Goal: Transaction & Acquisition: Purchase product/service

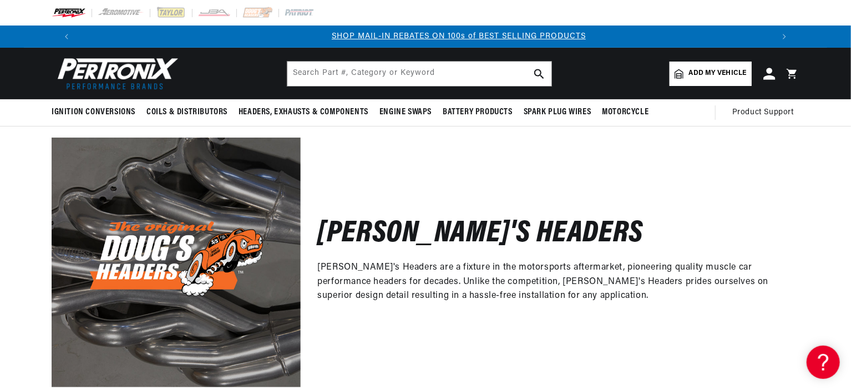
click at [766, 74] on icon at bounding box center [770, 74] width 12 height 12
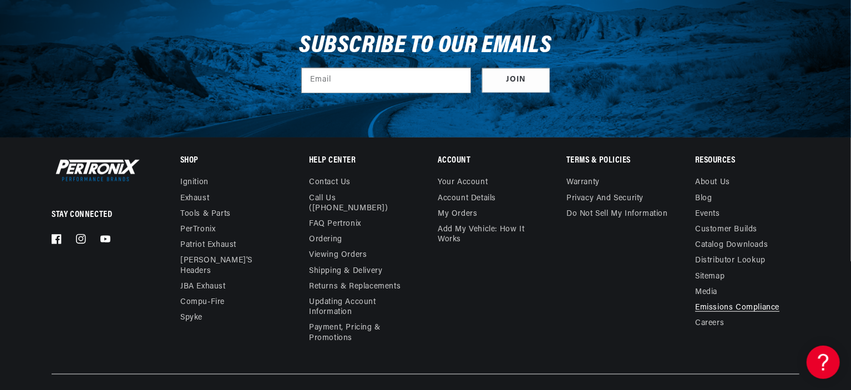
scroll to position [0, 692]
click at [346, 179] on link "Contact us" at bounding box center [330, 184] width 42 height 13
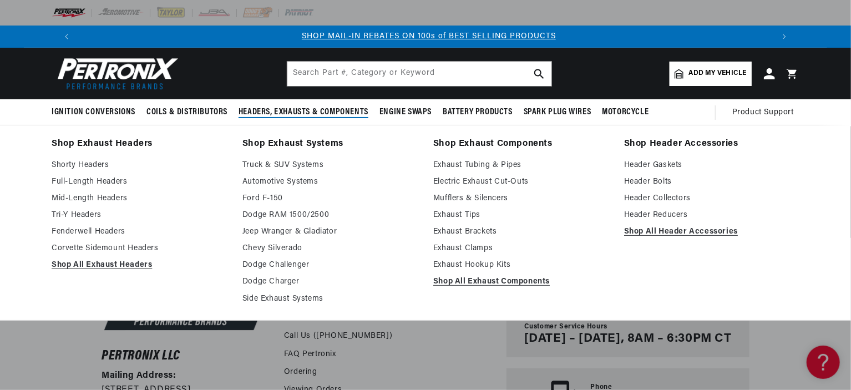
click at [289, 110] on span "Headers, Exhausts & Components" at bounding box center [304, 113] width 130 height 12
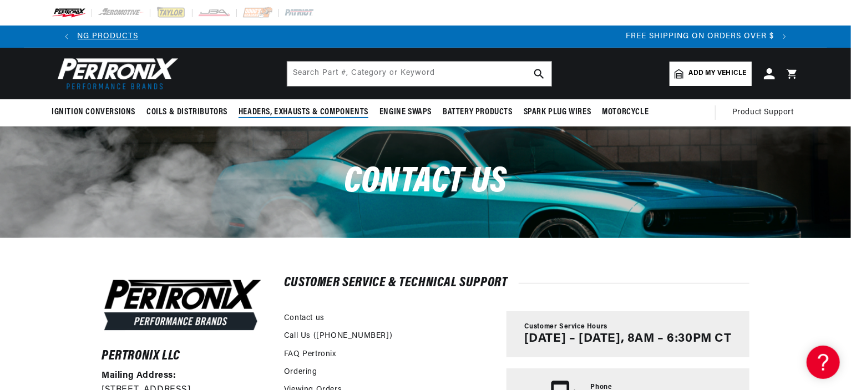
click at [331, 110] on span "Headers, Exhausts & Components" at bounding box center [304, 113] width 130 height 12
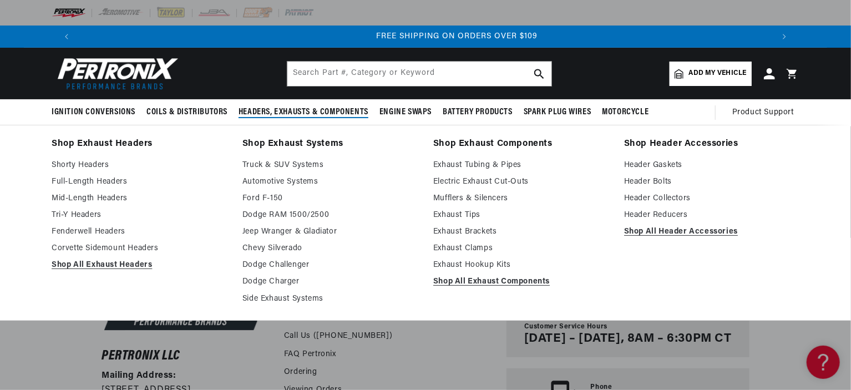
scroll to position [0, 1386]
click at [112, 184] on link "Full-Length Headers" at bounding box center [139, 181] width 175 height 13
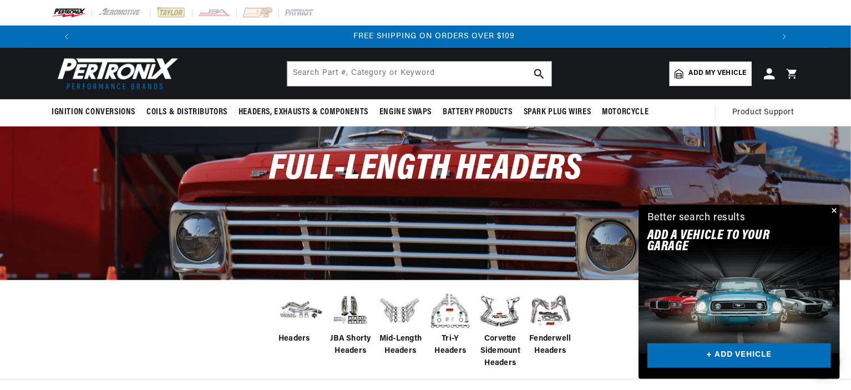
scroll to position [0, 1386]
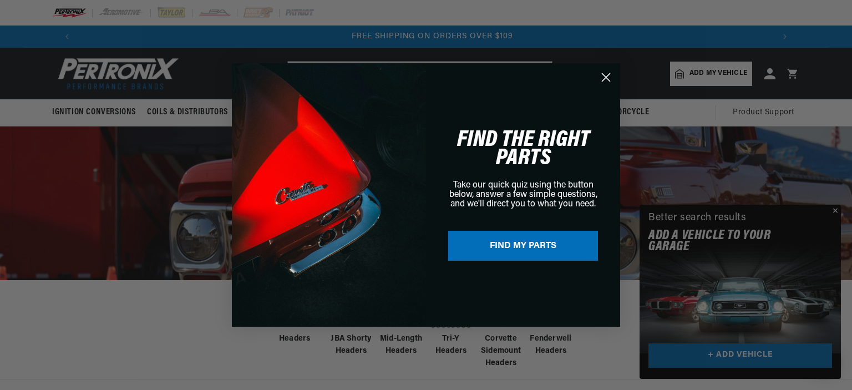
click at [605, 77] on icon "Close dialog" at bounding box center [607, 78] width 8 height 8
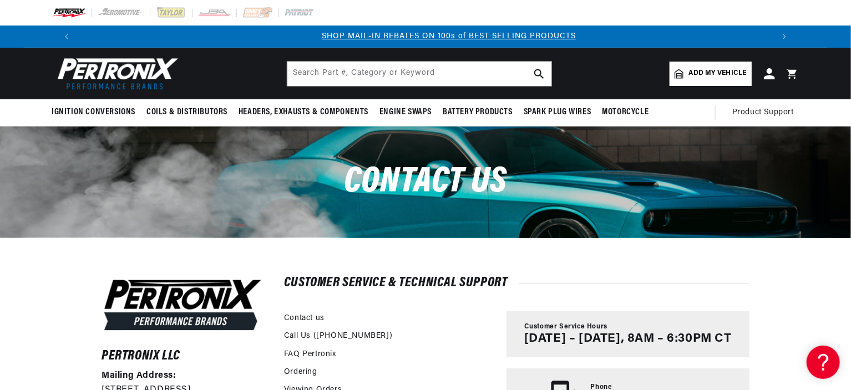
scroll to position [0, 692]
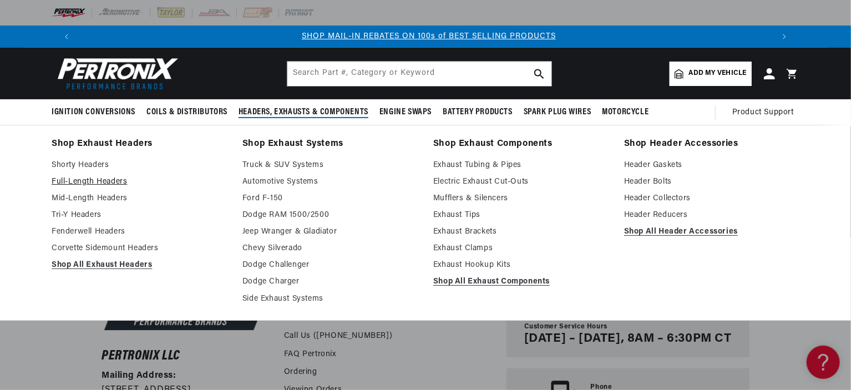
click at [92, 181] on link "Full-Length Headers" at bounding box center [139, 181] width 175 height 13
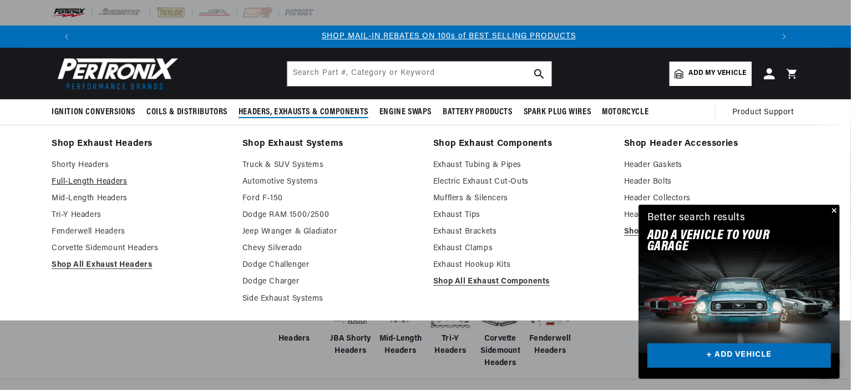
scroll to position [0, 691]
click at [111, 180] on link "Full-Length Headers" at bounding box center [139, 181] width 175 height 13
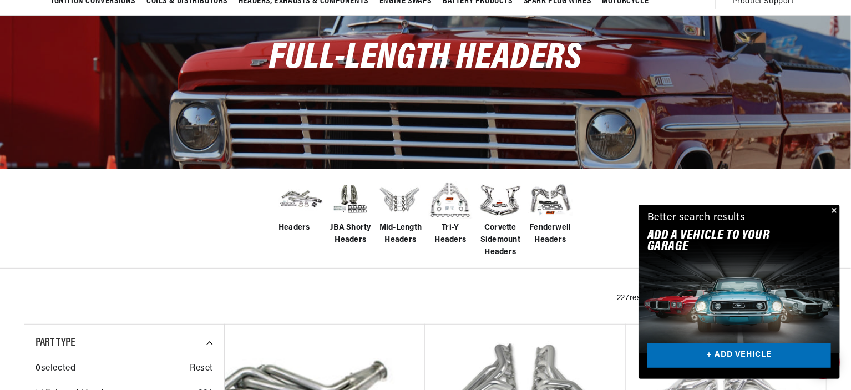
click at [295, 228] on span "Headers" at bounding box center [295, 228] width 32 height 12
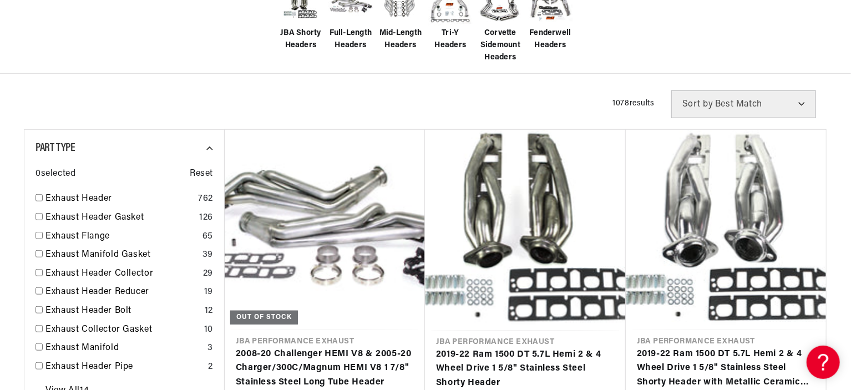
scroll to position [333, 0]
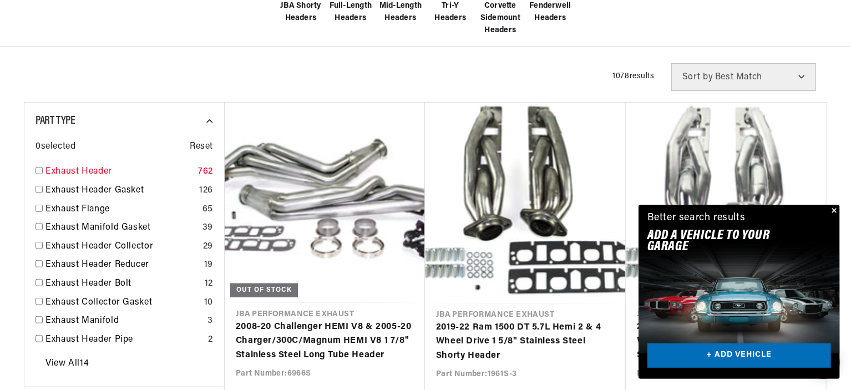
click at [39, 170] on input "checkbox" at bounding box center [39, 170] width 7 height 7
checkbox input "true"
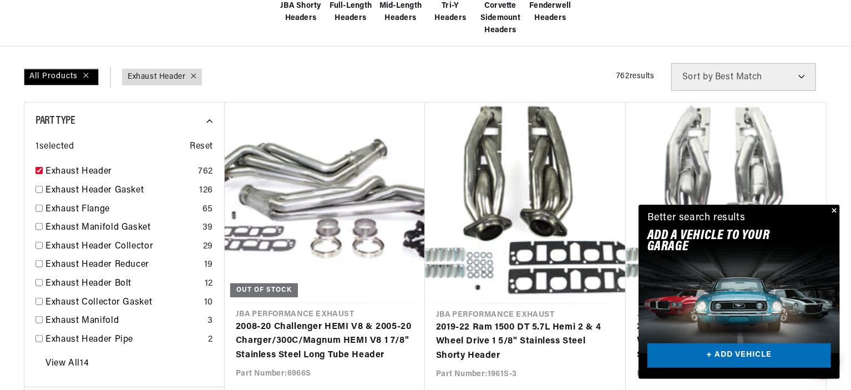
click at [832, 210] on button "Close" at bounding box center [833, 211] width 13 height 13
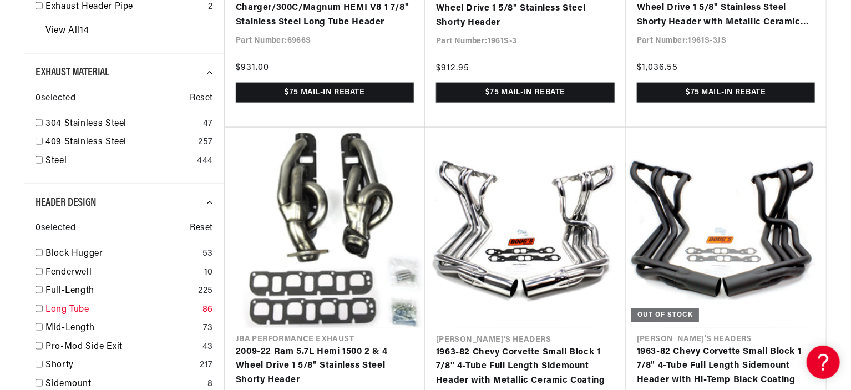
click at [36, 309] on input "checkbox" at bounding box center [39, 308] width 7 height 7
checkbox input "true"
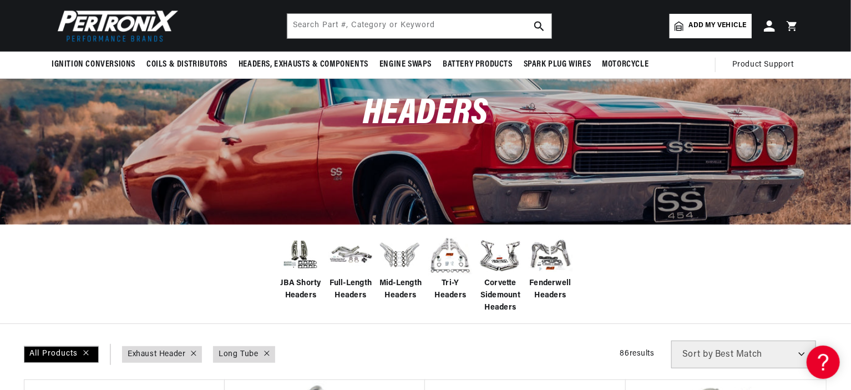
scroll to position [0, 1386]
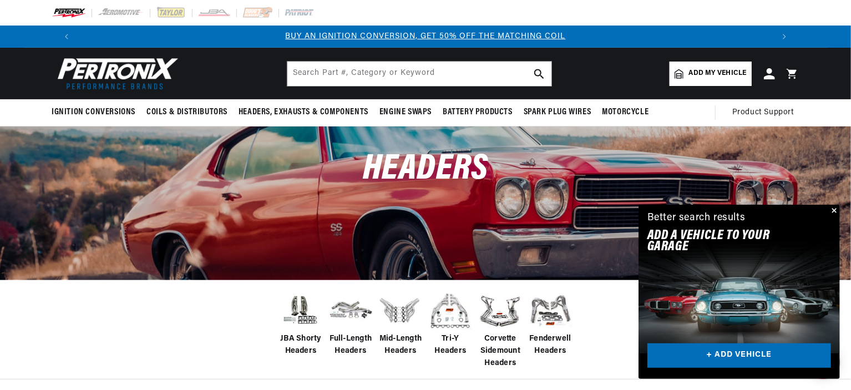
click at [354, 310] on img at bounding box center [350, 310] width 44 height 35
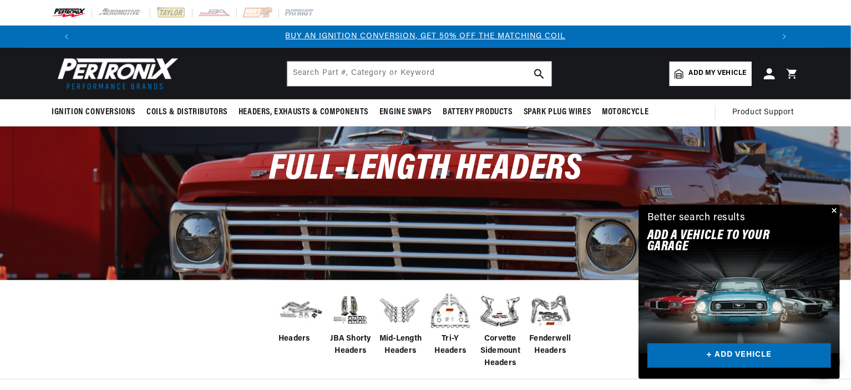
click at [292, 309] on img at bounding box center [301, 310] width 44 height 35
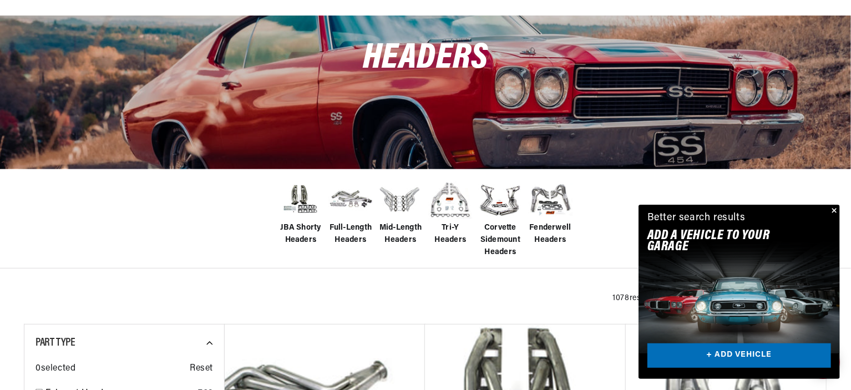
scroll to position [333, 0]
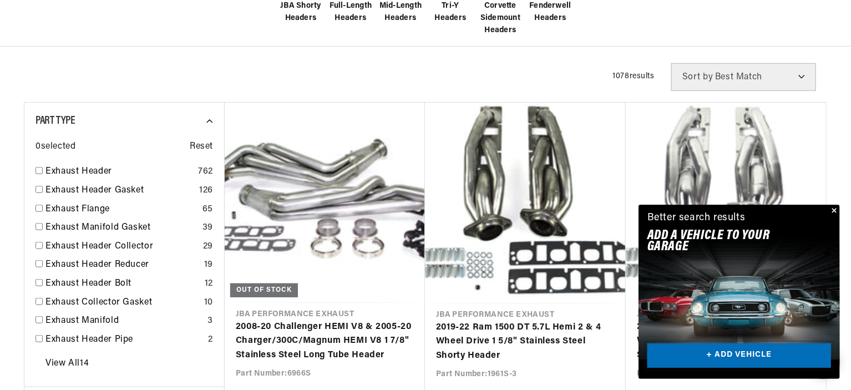
click at [737, 351] on link "+ ADD VEHICLE" at bounding box center [740, 355] width 184 height 25
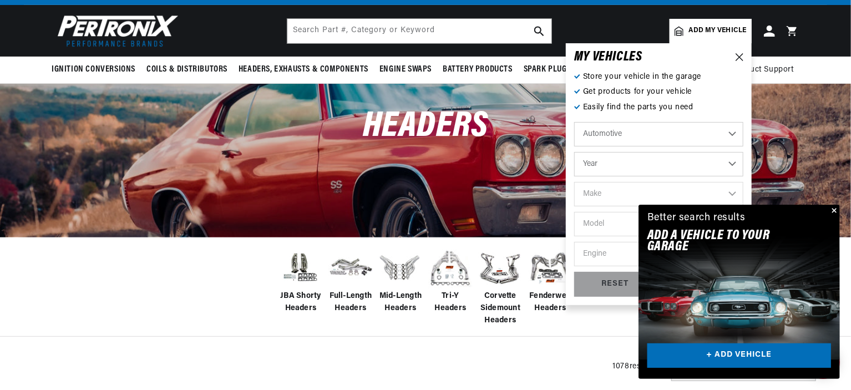
scroll to position [0, 0]
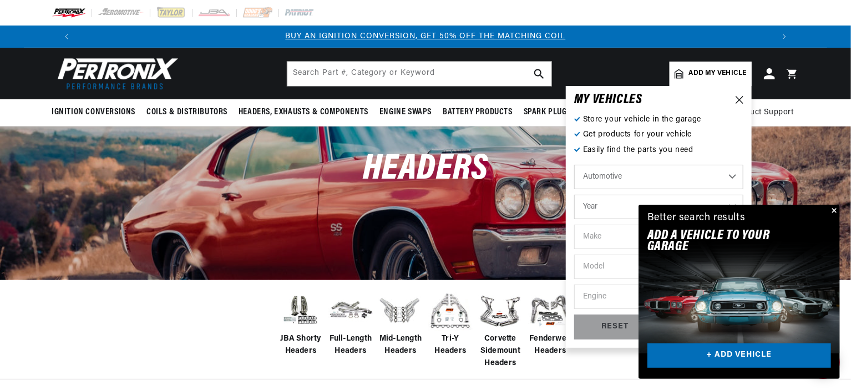
click at [605, 204] on select "Year 2022 2021 2020 2019 2018 2017 2016 2015 2014 2013 2012 2011 2010 2009 2008…" at bounding box center [658, 207] width 169 height 24
select select "1969"
click at [574, 195] on select "Year 2022 2021 2020 2019 2018 2017 2016 2015 2014 2013 2012 2011 2010 2009 2008…" at bounding box center [658, 207] width 169 height 24
select select "1969"
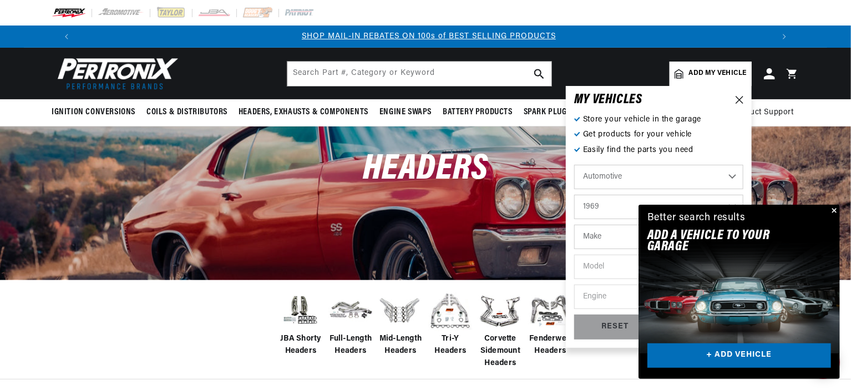
scroll to position [111, 0]
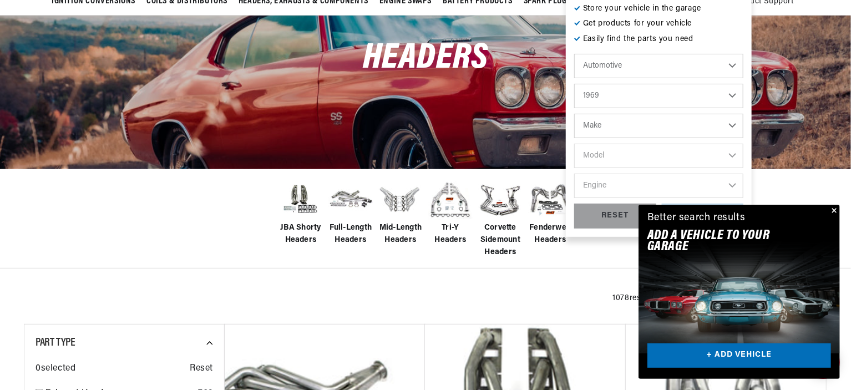
click at [615, 123] on select "Make Alfa Romeo American Motors Aston Martin Austin Austin Healey Avanti BMW Bu…" at bounding box center [658, 126] width 169 height 24
select select "Ford"
click at [574, 114] on select "Make Alfa Romeo American Motors Aston Martin Austin Austin Healey Avanti BMW Bu…" at bounding box center [658, 126] width 169 height 24
select select "Ford"
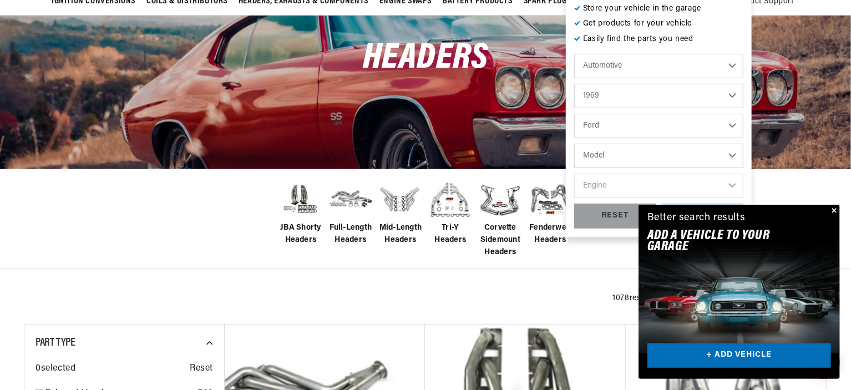
click at [621, 153] on select "Model Bronco Country Sedan Country Squire Custom Custom 500 E-100 Econoline E-2…" at bounding box center [658, 156] width 169 height 24
select select "Mustang"
click at [574, 144] on select "Model Bronco Country Sedan Country Squire Custom Custom 500 E-100 Econoline E-2…" at bounding box center [658, 156] width 169 height 24
select select "Mustang"
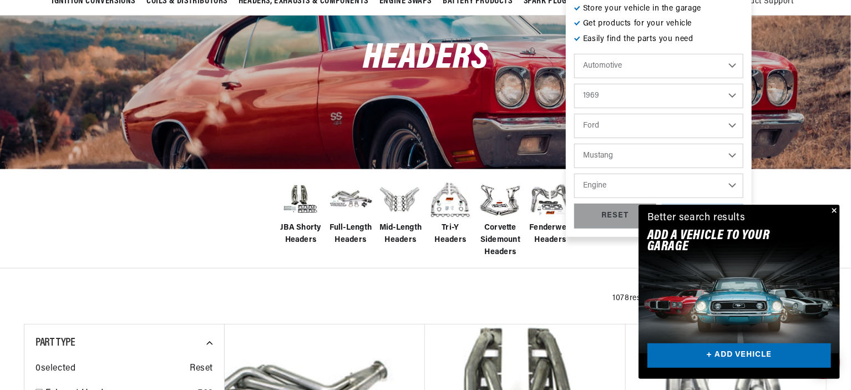
click at [706, 190] on select "Engine 4.3L 200cid / 3.3L 250cid / 4.1L 289cid / 4.7L 302cid / 5.0L 351cid / 5.…" at bounding box center [658, 186] width 169 height 24
select select "302cid-5.0L"
click at [574, 174] on select "Engine 4.3L 200cid / 3.3L 250cid / 4.1L 289cid / 4.7L 302cid / 5.0L 351cid / 5.…" at bounding box center [658, 186] width 169 height 24
select select "302cid-5.0L"
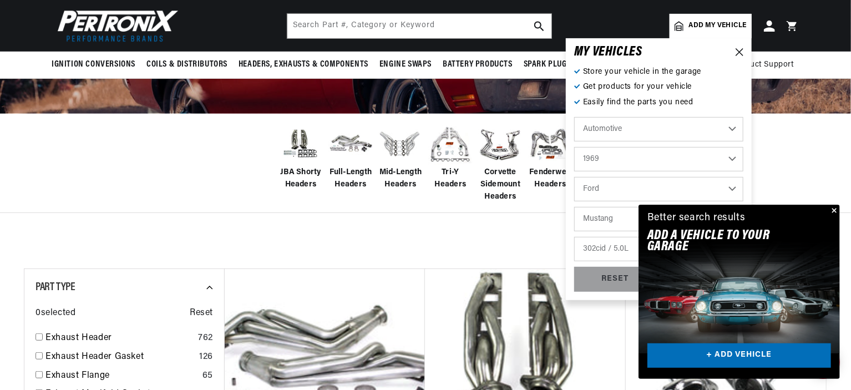
scroll to position [166, 0]
click at [834, 209] on button "Close" at bounding box center [833, 211] width 13 height 13
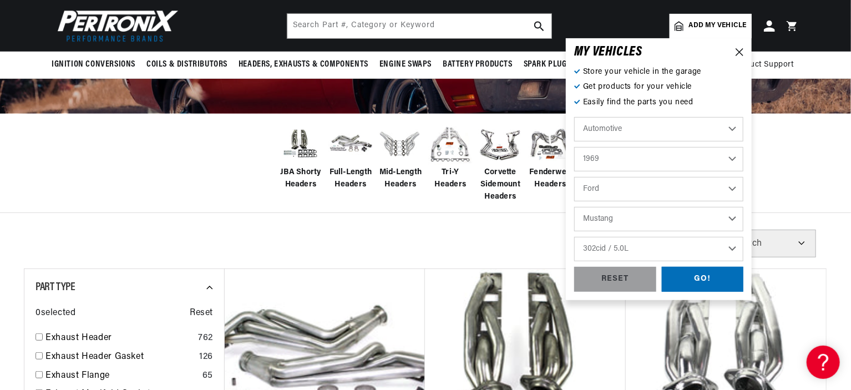
scroll to position [0, 1386]
click at [700, 281] on div "GO!" at bounding box center [703, 279] width 82 height 25
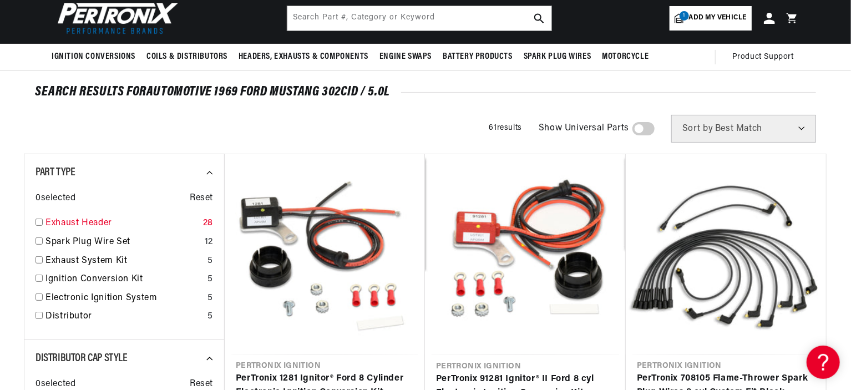
scroll to position [0, 692]
click at [102, 221] on link "Exhaust Header" at bounding box center [122, 223] width 153 height 14
checkbox input "true"
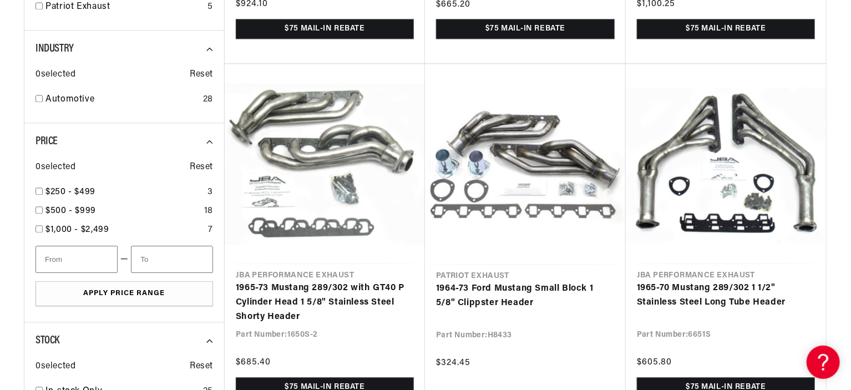
scroll to position [1221, 0]
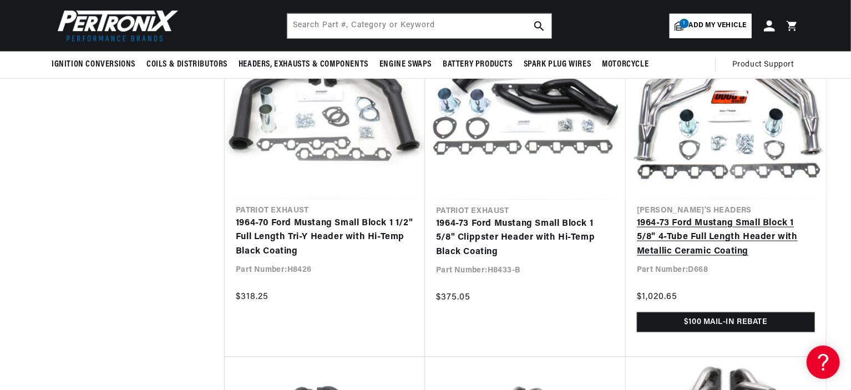
click at [779, 233] on link "1964-73 Ford Mustang Small Block 1 5/8" 4-Tube Full Length Header with Metallic…" at bounding box center [726, 237] width 178 height 43
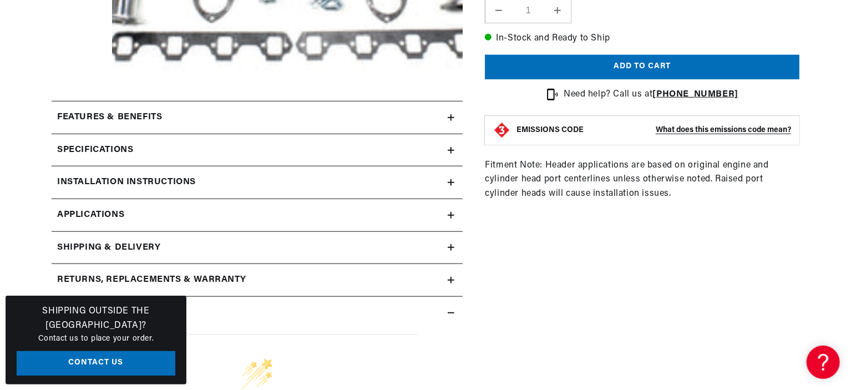
scroll to position [0, 1386]
click at [451, 150] on icon at bounding box center [451, 150] width 7 height 0
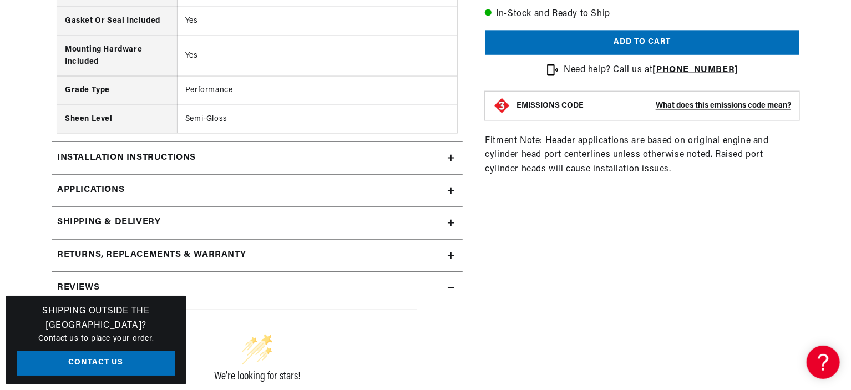
scroll to position [0, 0]
click at [452, 191] on icon at bounding box center [451, 191] width 7 height 0
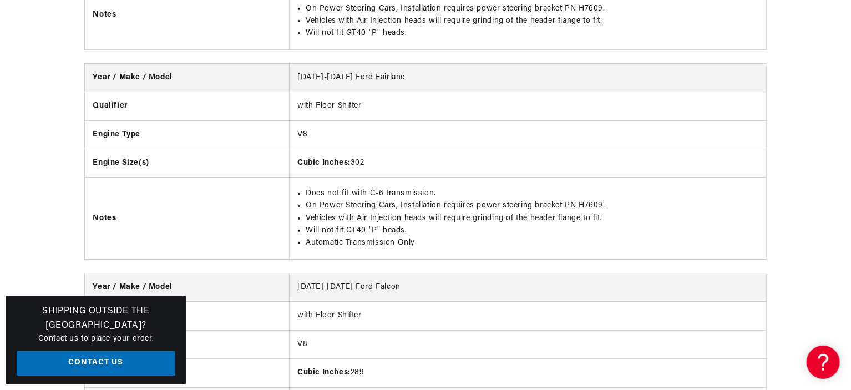
scroll to position [0, 692]
drag, startPoint x: 419, startPoint y: 254, endPoint x: 300, endPoint y: 252, distance: 118.8
click at [306, 249] on li "Automatic Transmission Only" at bounding box center [532, 243] width 453 height 12
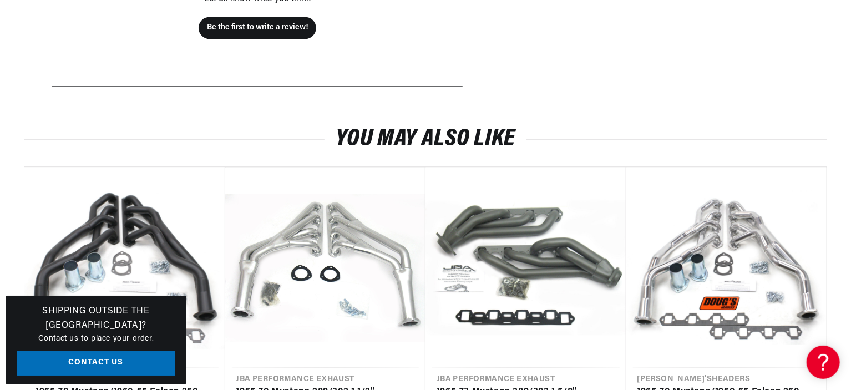
scroll to position [1337, 0]
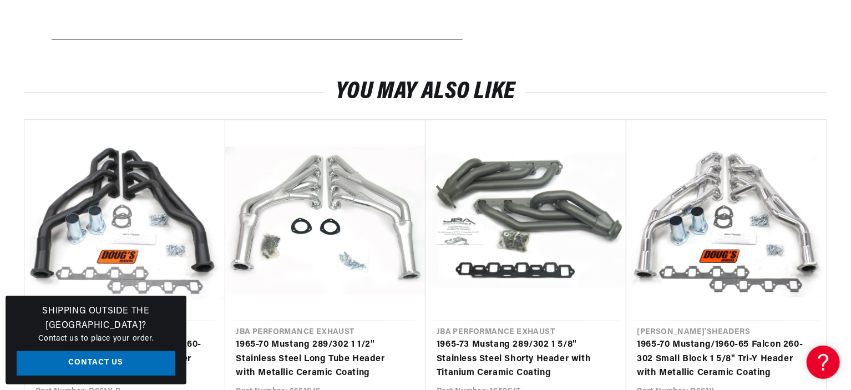
click at [17, 319] on h3 "Shipping Outside the [GEOGRAPHIC_DATA]?" at bounding box center [96, 319] width 159 height 28
click at [170, 319] on h3 "Shipping Outside the [GEOGRAPHIC_DATA]?" at bounding box center [96, 319] width 159 height 28
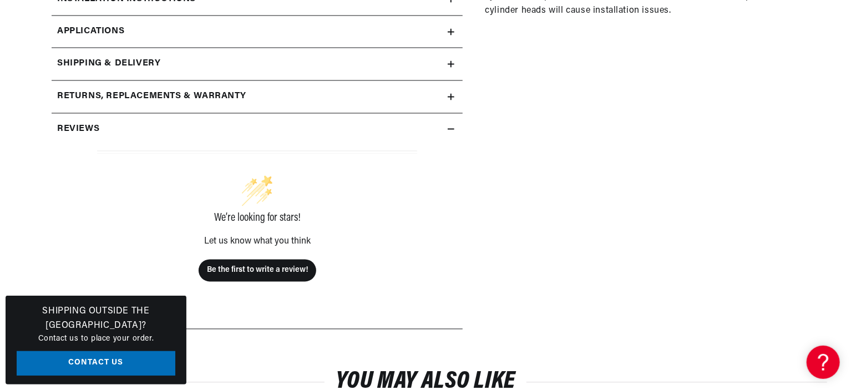
scroll to position [1054, 0]
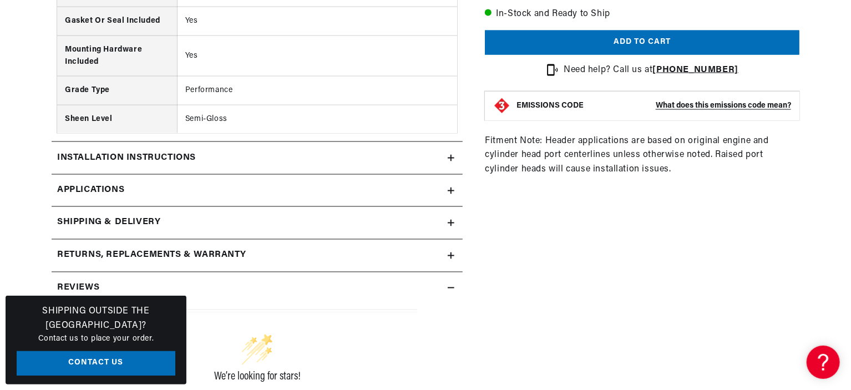
click at [444, 191] on link "Applications" at bounding box center [257, 191] width 411 height 33
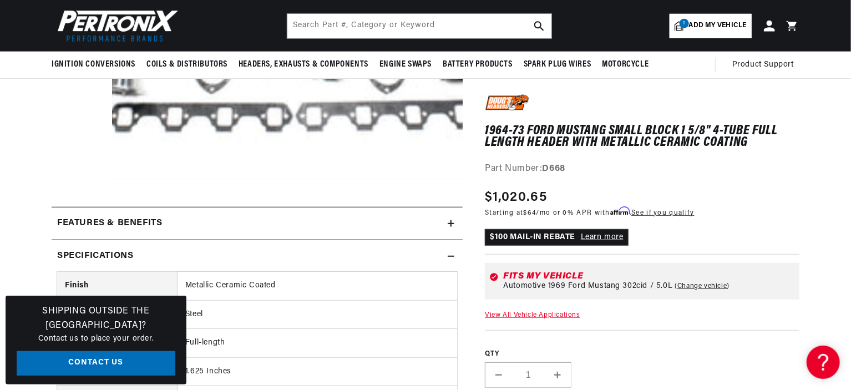
click at [449, 224] on icon at bounding box center [451, 224] width 7 height 0
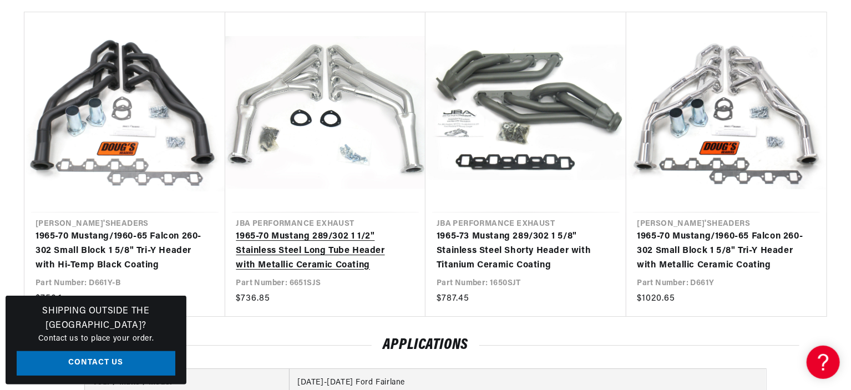
scroll to position [0, 0]
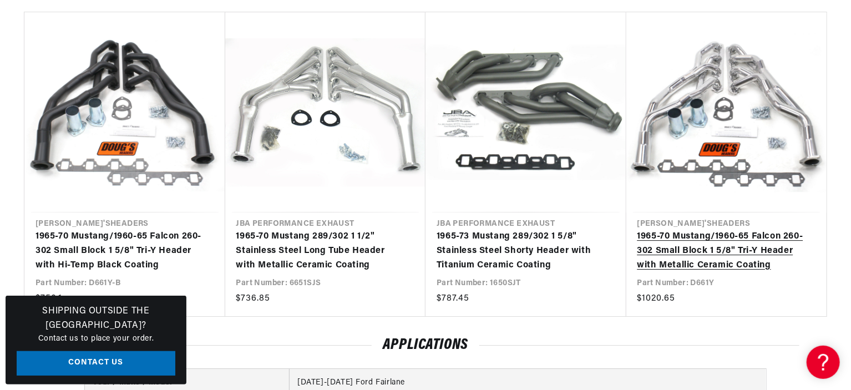
click at [671, 230] on link "1965-70 Mustang/1960-65 Falcon 260-302 Small Block 1 5/8" Tri-Y Header with Met…" at bounding box center [722, 251] width 168 height 43
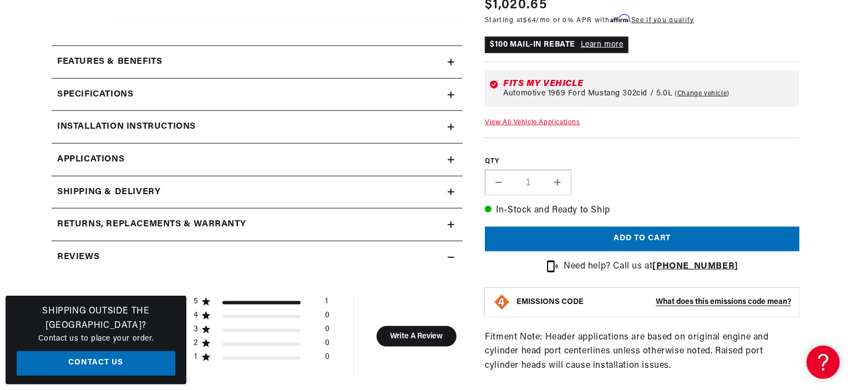
scroll to position [0, 692]
click at [451, 161] on icon at bounding box center [451, 159] width 0 height 7
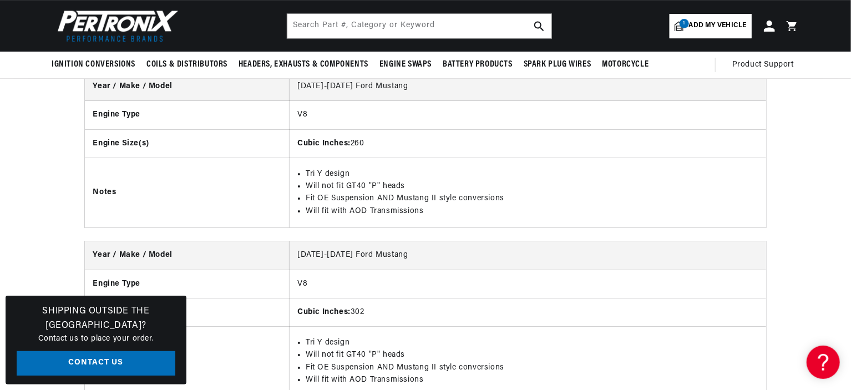
scroll to position [1631, 0]
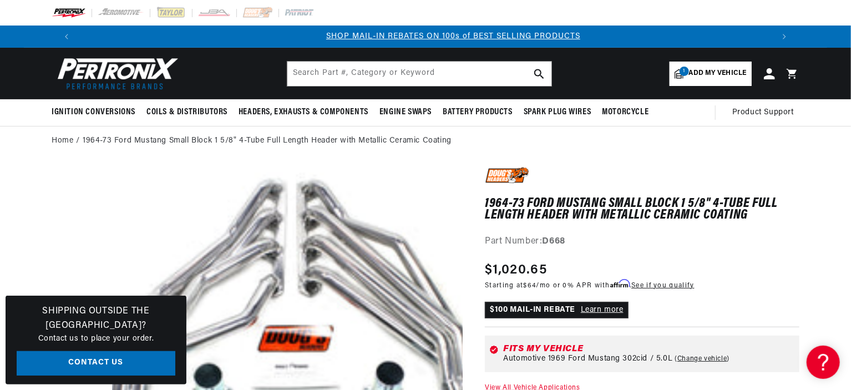
scroll to position [0, 692]
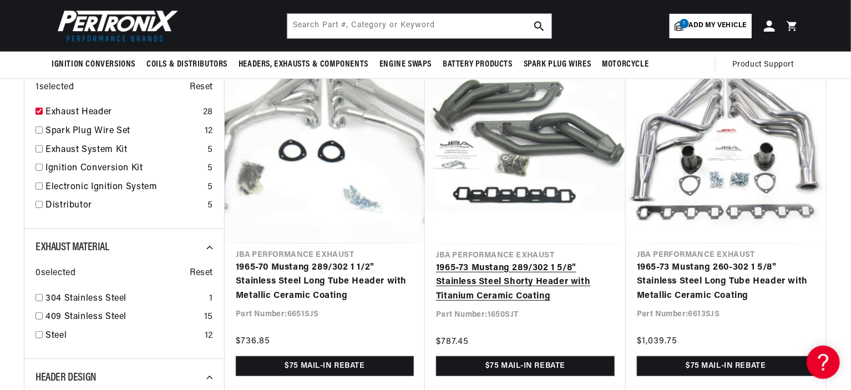
scroll to position [0, 692]
